Goal: Information Seeking & Learning: Learn about a topic

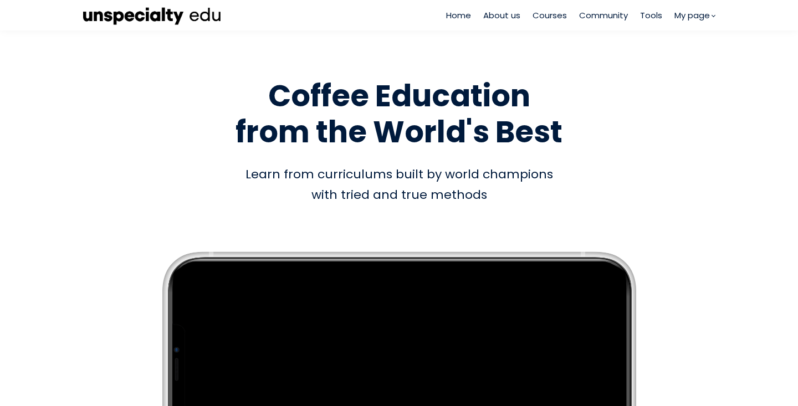
click at [544, 14] on span "Courses" at bounding box center [549, 15] width 34 height 13
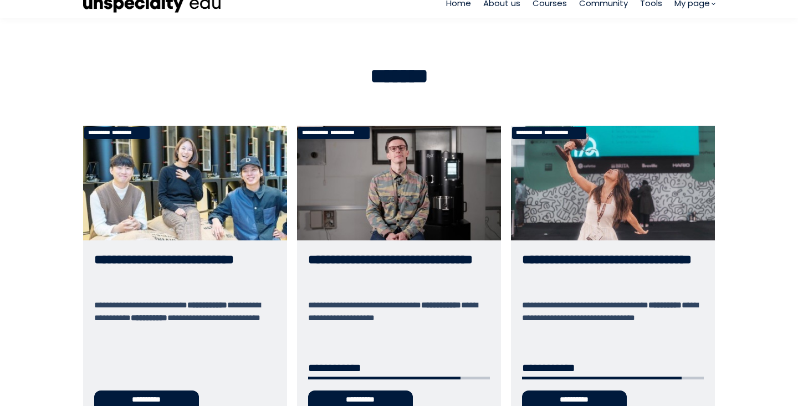
scroll to position [13, 0]
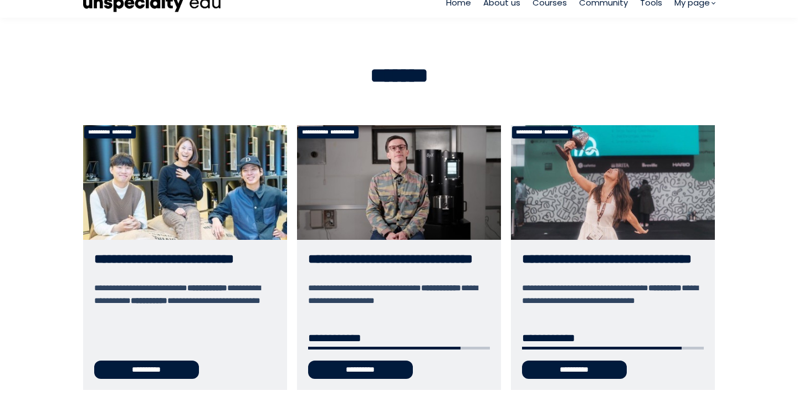
click at [424, 163] on link "**********" at bounding box center [399, 257] width 204 height 264
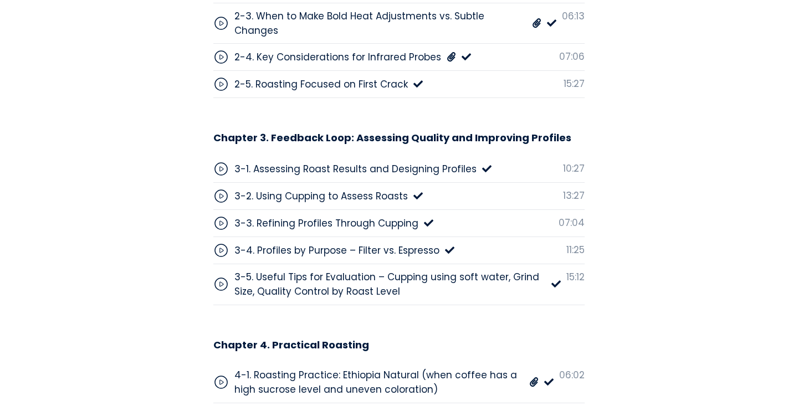
scroll to position [3959, 0]
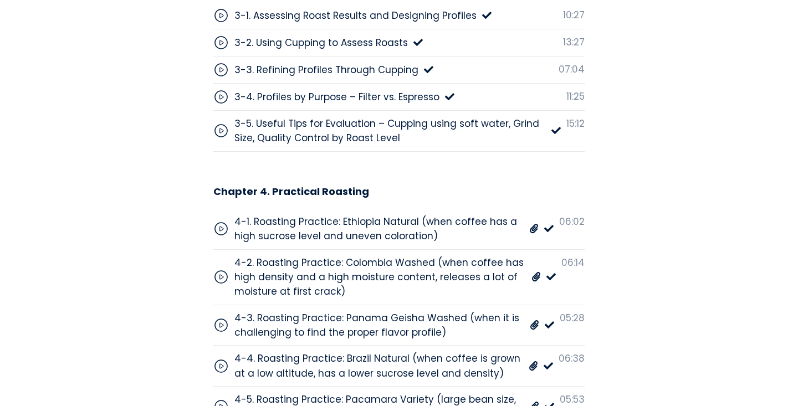
click at [449, 255] on div "4-2. Roasting Practice: Colombia Washed (when coffee has high density and a hig…" at bounding box center [379, 277] width 291 height 44
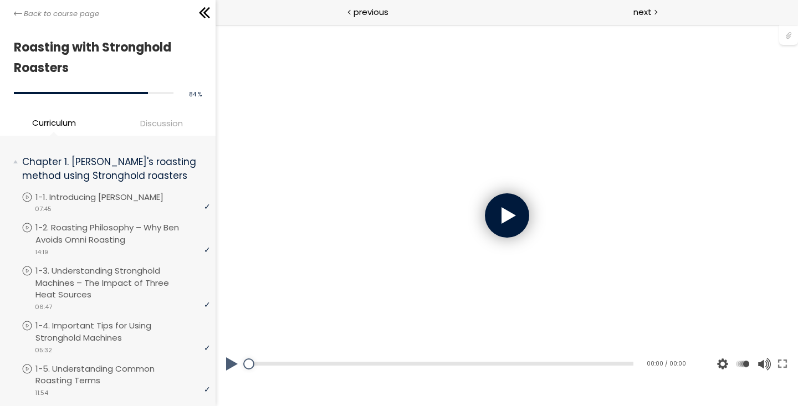
click at [505, 205] on div at bounding box center [506, 215] width 44 height 44
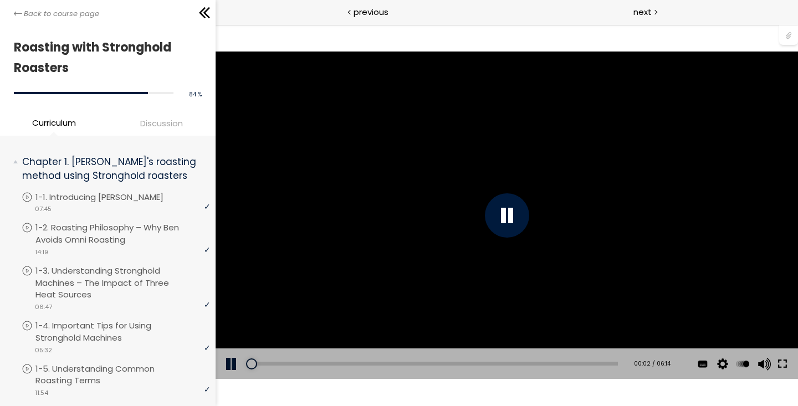
click at [780, 359] on button at bounding box center [782, 364] width 20 height 31
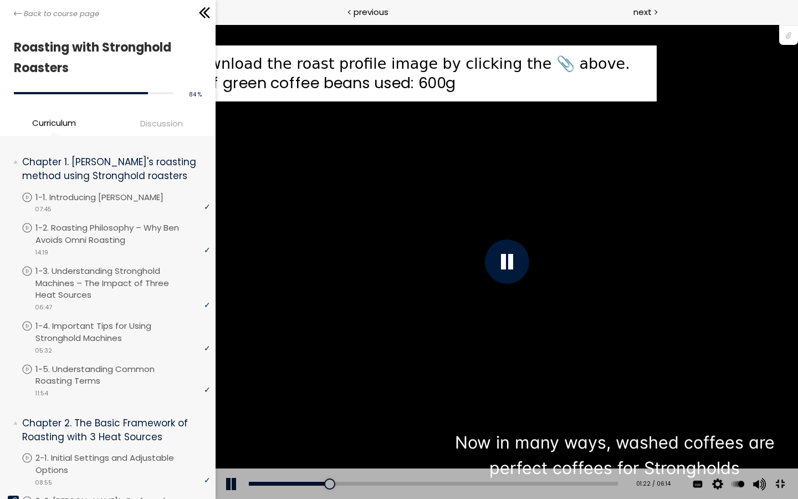
click at [787, 310] on div "You can download the roast profile image by clicking the 📎 above. * Amount of g…" at bounding box center [506, 261] width 798 height 449
click at [730, 279] on div "You can download the roast profile image by clicking the 📎 above. * Amount of g…" at bounding box center [506, 261] width 798 height 449
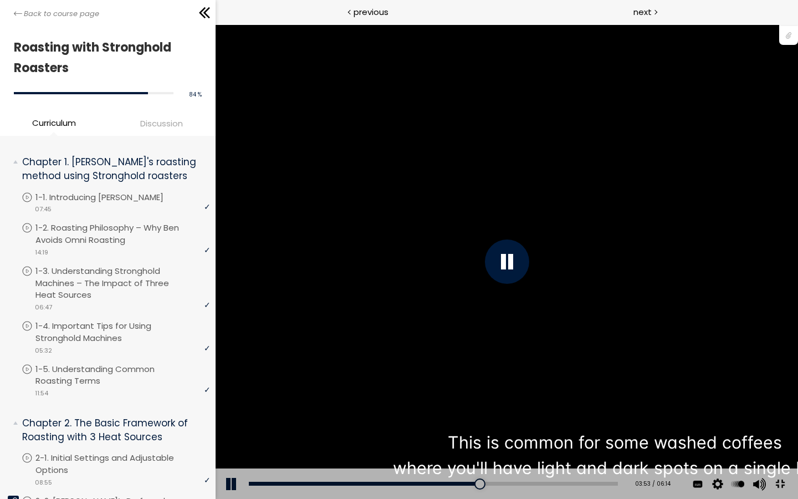
click at [633, 176] on div "You can download the roast profile image by clicking the 📎 above. * Amount of g…" at bounding box center [506, 261] width 798 height 449
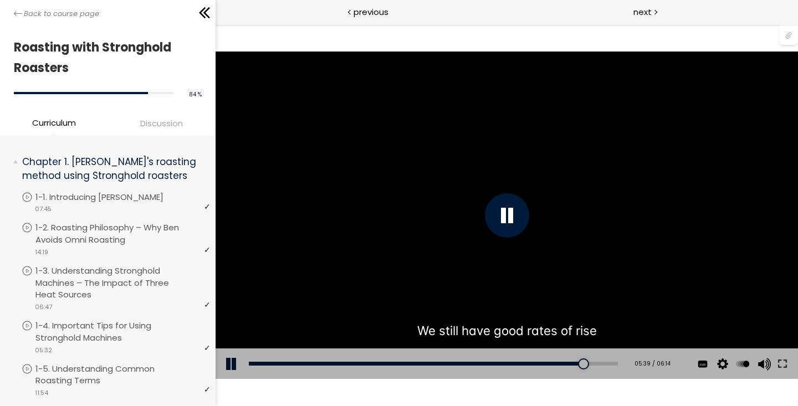
click at [385, 178] on div "You can download the roast profile image by clicking the 📎 above. * Amount of g…" at bounding box center [506, 215] width 582 height 327
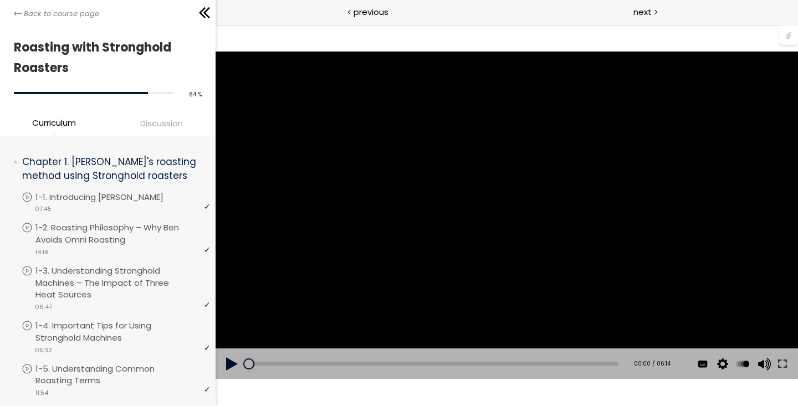
drag, startPoint x: 573, startPoint y: 366, endPoint x: 232, endPoint y: 371, distance: 341.3
click at [232, 371] on div "Add chapter 00:00 00:00 / 06:14 Subtitles English 中文 (简体) None Auto 1080p 720p …" at bounding box center [506, 364] width 582 height 31
click at [672, 280] on div "You can download the roast profile image by clicking the 📎 above. * Amount of g…" at bounding box center [506, 215] width 582 height 327
click at [778, 361] on button at bounding box center [782, 364] width 20 height 31
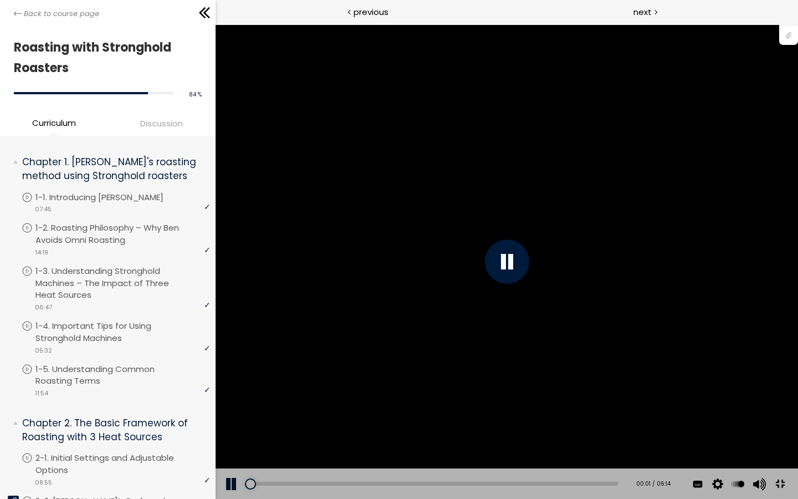
click at [725, 424] on div "You can download the roast profile image by clicking the 📎 above. * Amount of g…" at bounding box center [506, 261] width 798 height 449
click at [745, 409] on div "You can download the roast profile image by clicking the 📎 above. * Amount of g…" at bounding box center [506, 261] width 798 height 449
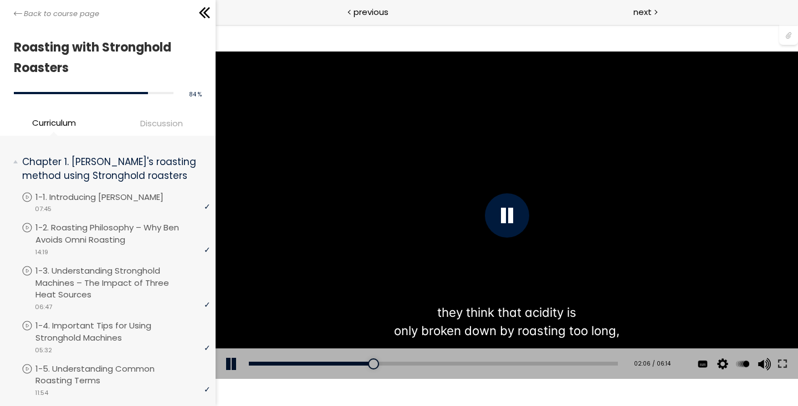
click at [450, 205] on div "You can download the roast profile image by clicking the 📎 above. * Amount of g…" at bounding box center [506, 215] width 582 height 327
